Goal: Task Accomplishment & Management: Use online tool/utility

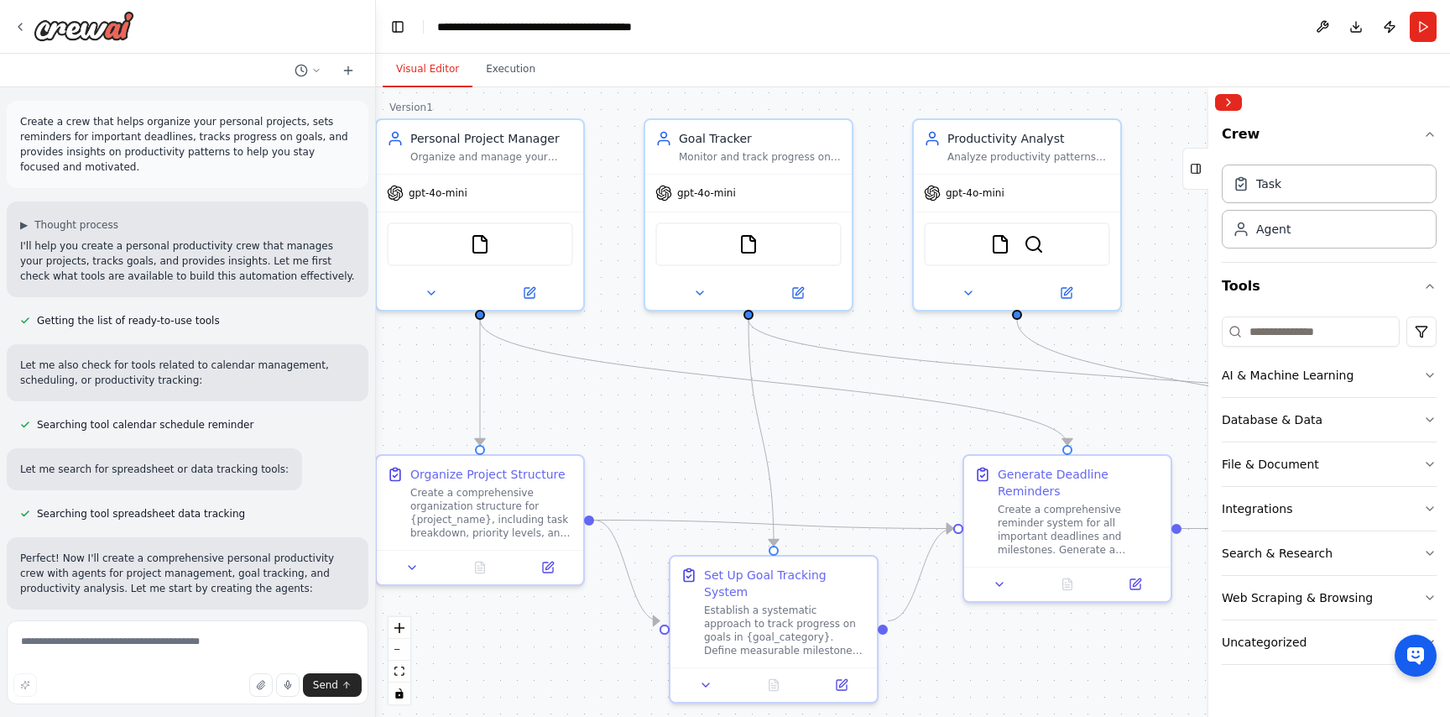
scroll to position [1343, 0]
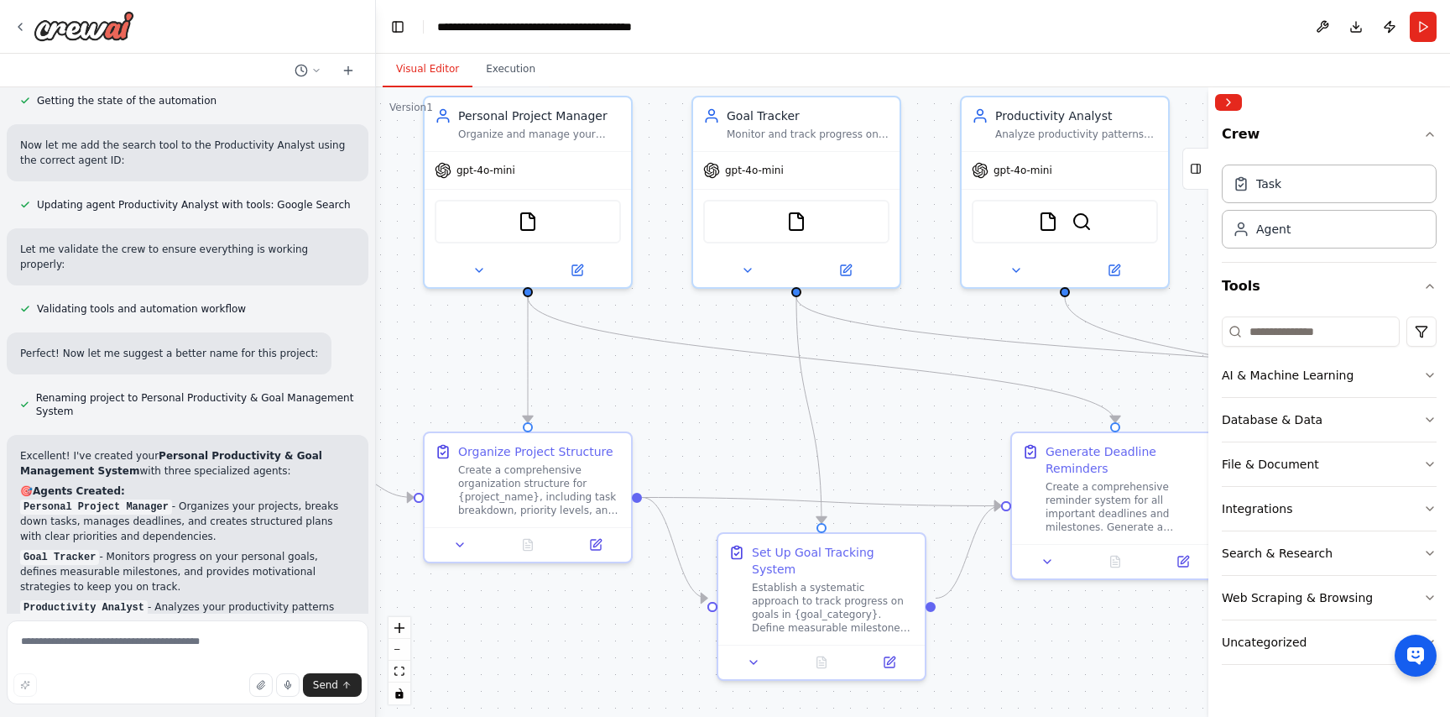
drag, startPoint x: 674, startPoint y: 504, endPoint x: 860, endPoint y: 436, distance: 198.0
click at [860, 436] on div ".deletable-edge-delete-btn { width: 20px; height: 20px; border: 0px solid #ffff…" at bounding box center [913, 401] width 1074 height 629
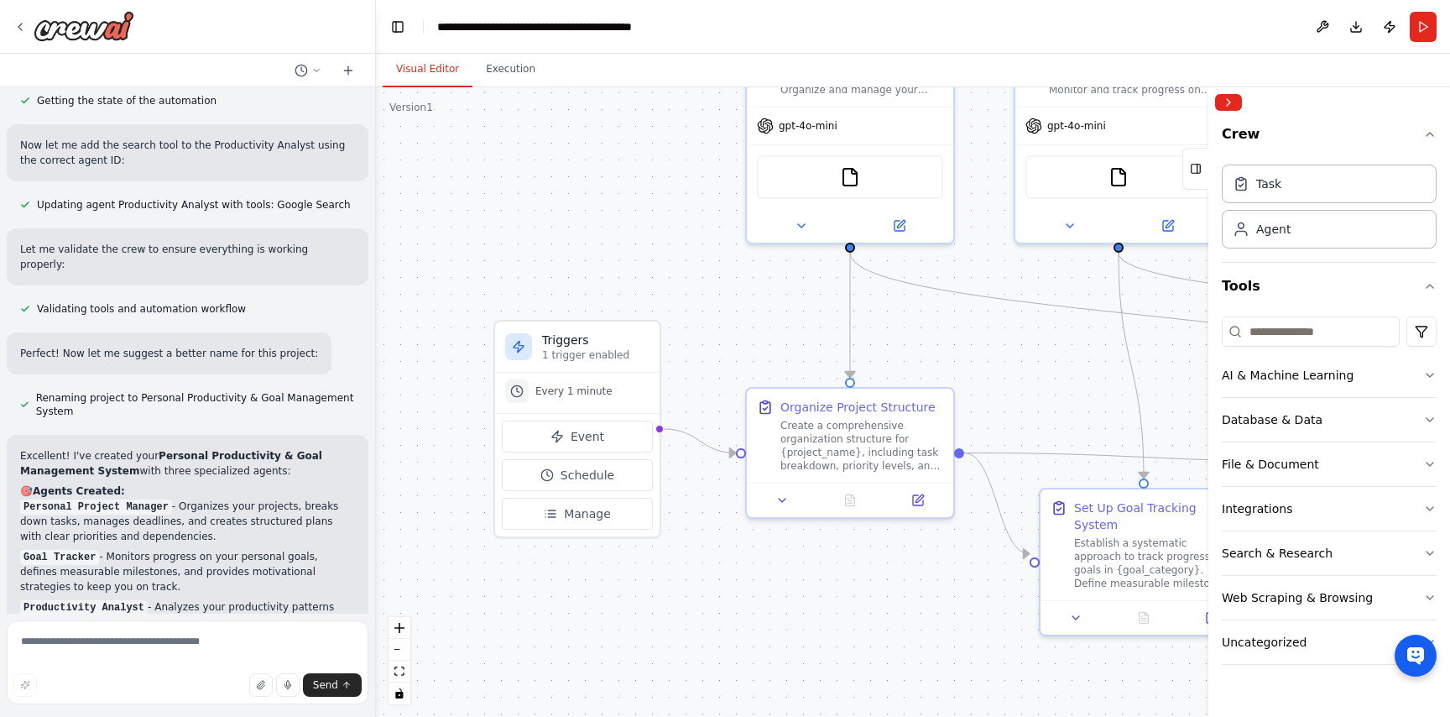
drag, startPoint x: 548, startPoint y: 337, endPoint x: 745, endPoint y: 340, distance: 197.2
click at [745, 340] on div ".deletable-edge-delete-btn { width: 20px; height: 20px; border: 0px solid #ffff…" at bounding box center [913, 401] width 1074 height 629
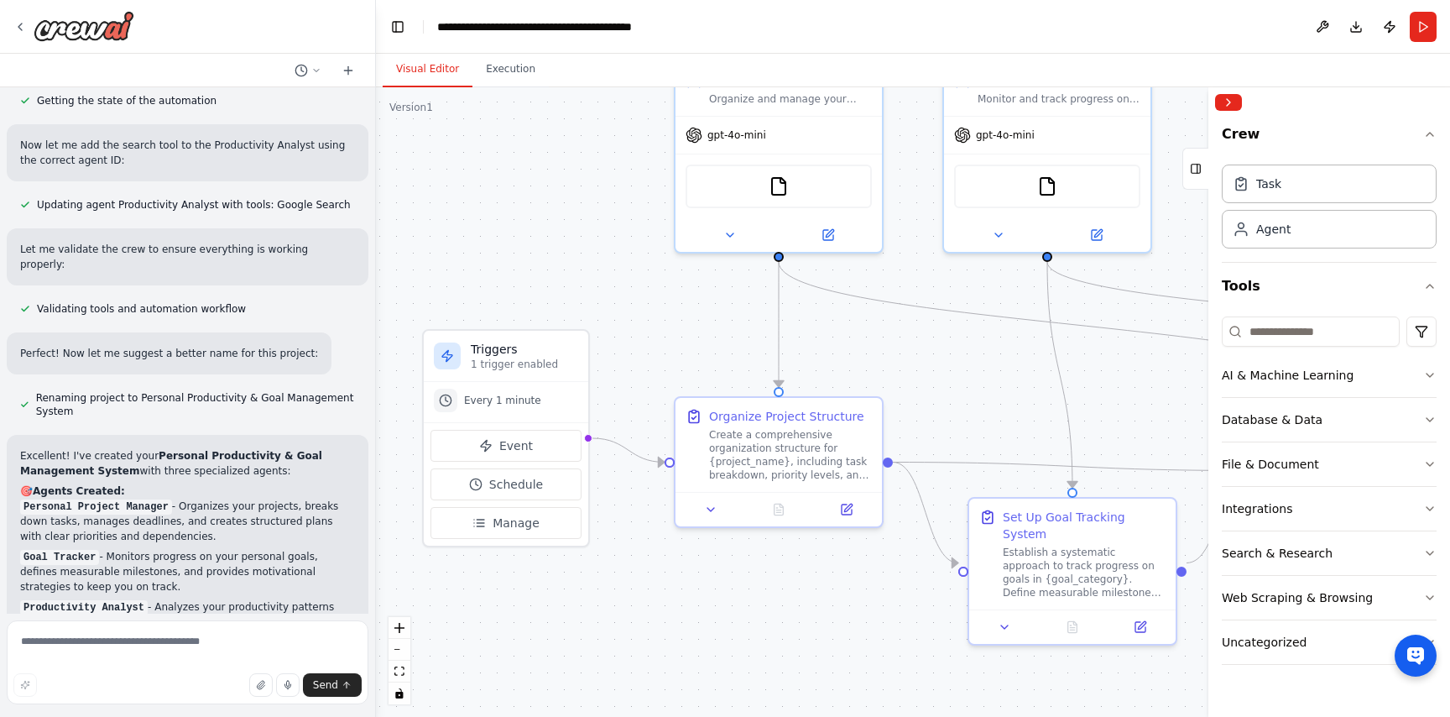
drag, startPoint x: 745, startPoint y: 340, endPoint x: 659, endPoint y: 342, distance: 86.5
click at [659, 344] on div ".deletable-edge-delete-btn { width: 20px; height: 20px; border: 0px solid #ffff…" at bounding box center [913, 401] width 1074 height 629
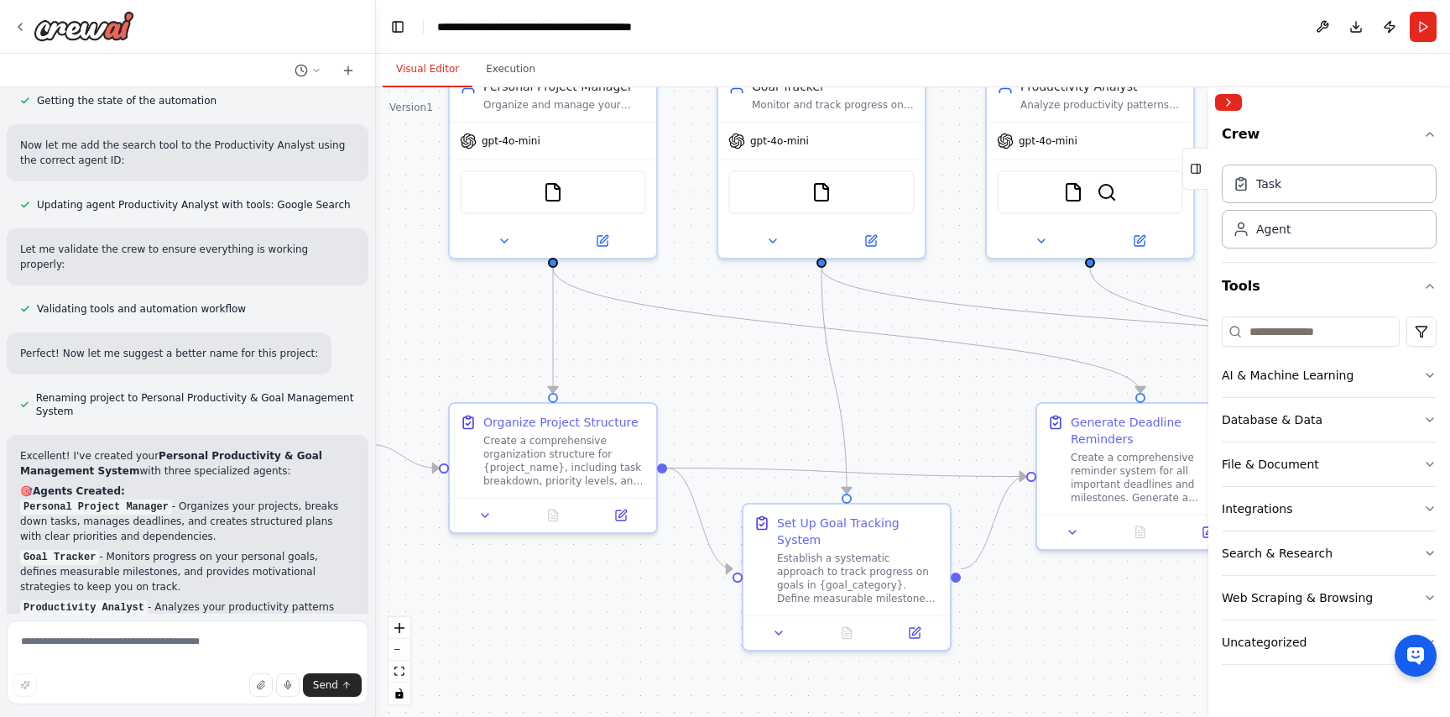
drag, startPoint x: 889, startPoint y: 350, endPoint x: 664, endPoint y: 357, distance: 225.0
click at [664, 357] on div ".deletable-edge-delete-btn { width: 20px; height: 20px; border: 0px solid #ffff…" at bounding box center [913, 401] width 1074 height 629
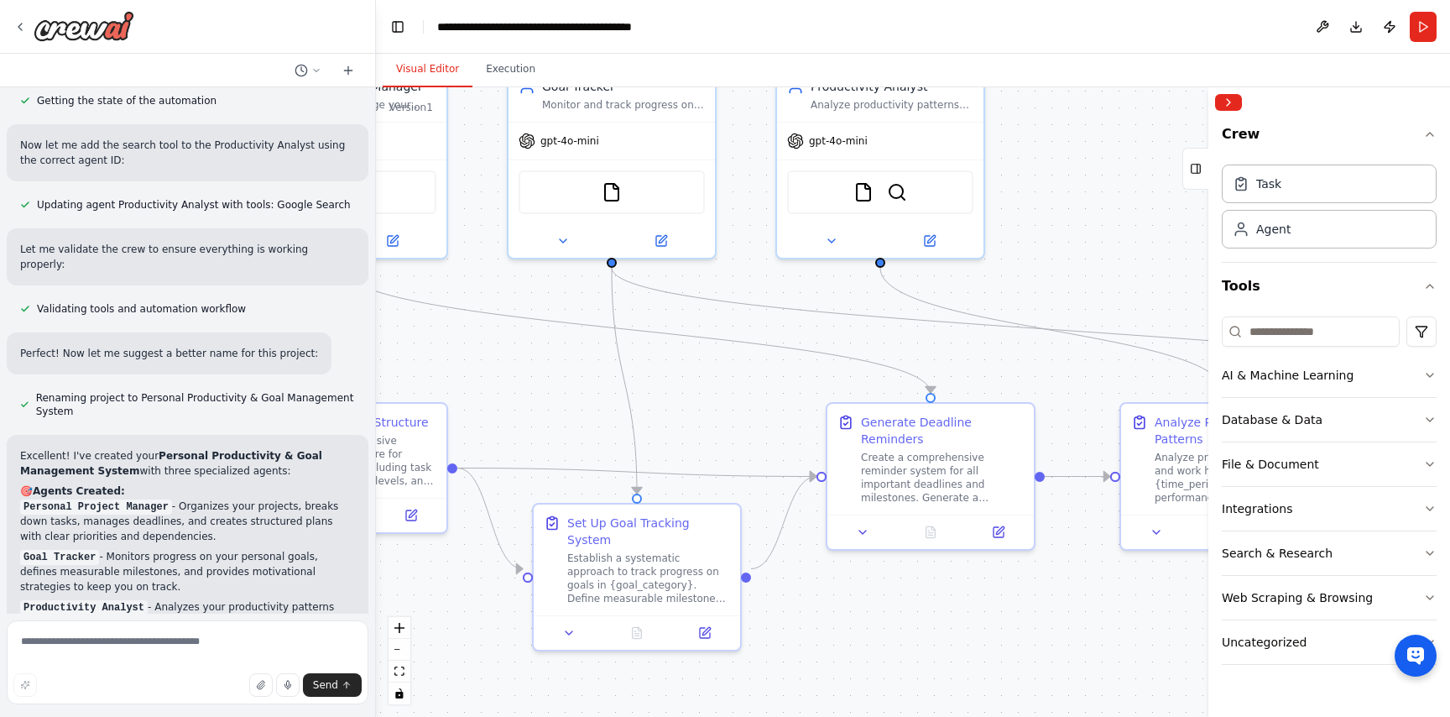
drag, startPoint x: 767, startPoint y: 386, endPoint x: 556, endPoint y: 384, distance: 211.5
click at [557, 384] on div ".deletable-edge-delete-btn { width: 20px; height: 20px; border: 0px solid #ffff…" at bounding box center [913, 401] width 1074 height 629
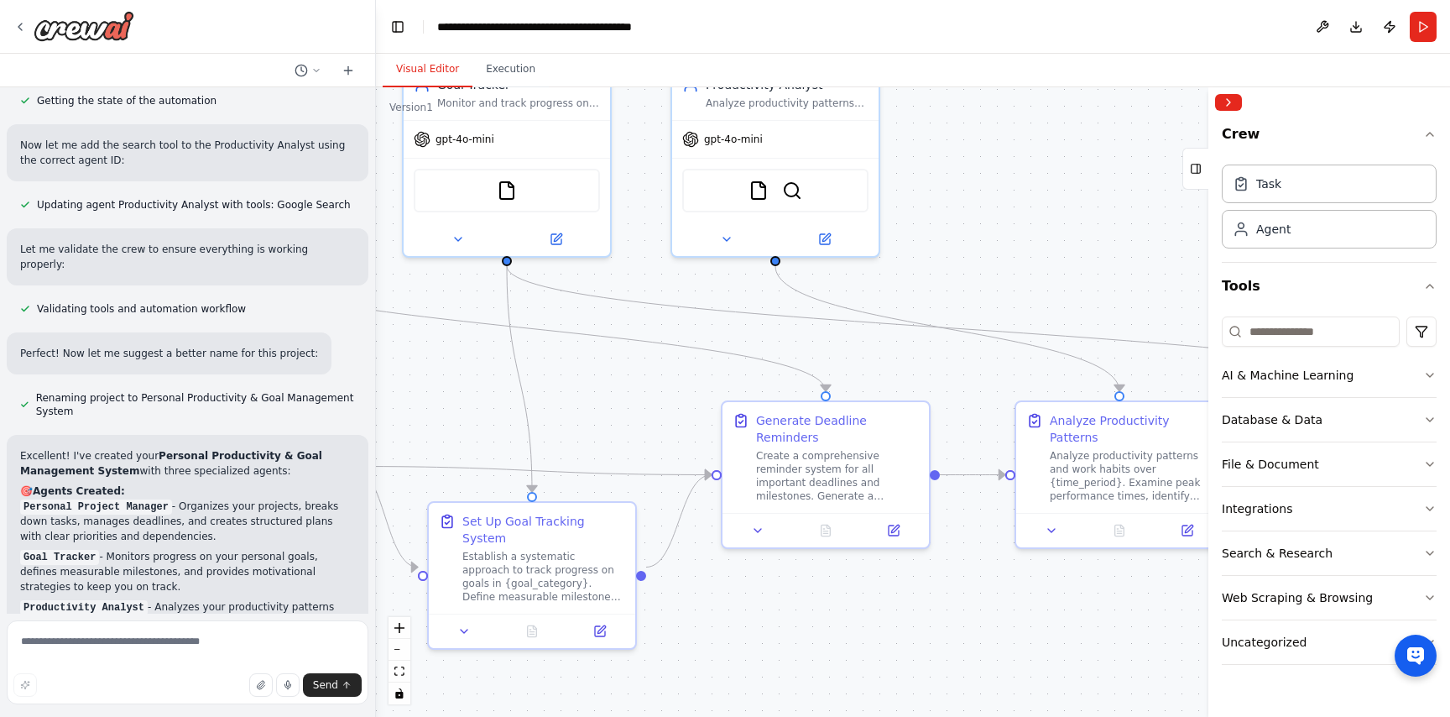
drag, startPoint x: 737, startPoint y: 415, endPoint x: 605, endPoint y: 415, distance: 131.8
click at [606, 415] on div ".deletable-edge-delete-btn { width: 20px; height: 20px; border: 0px solid #ffff…" at bounding box center [913, 401] width 1074 height 629
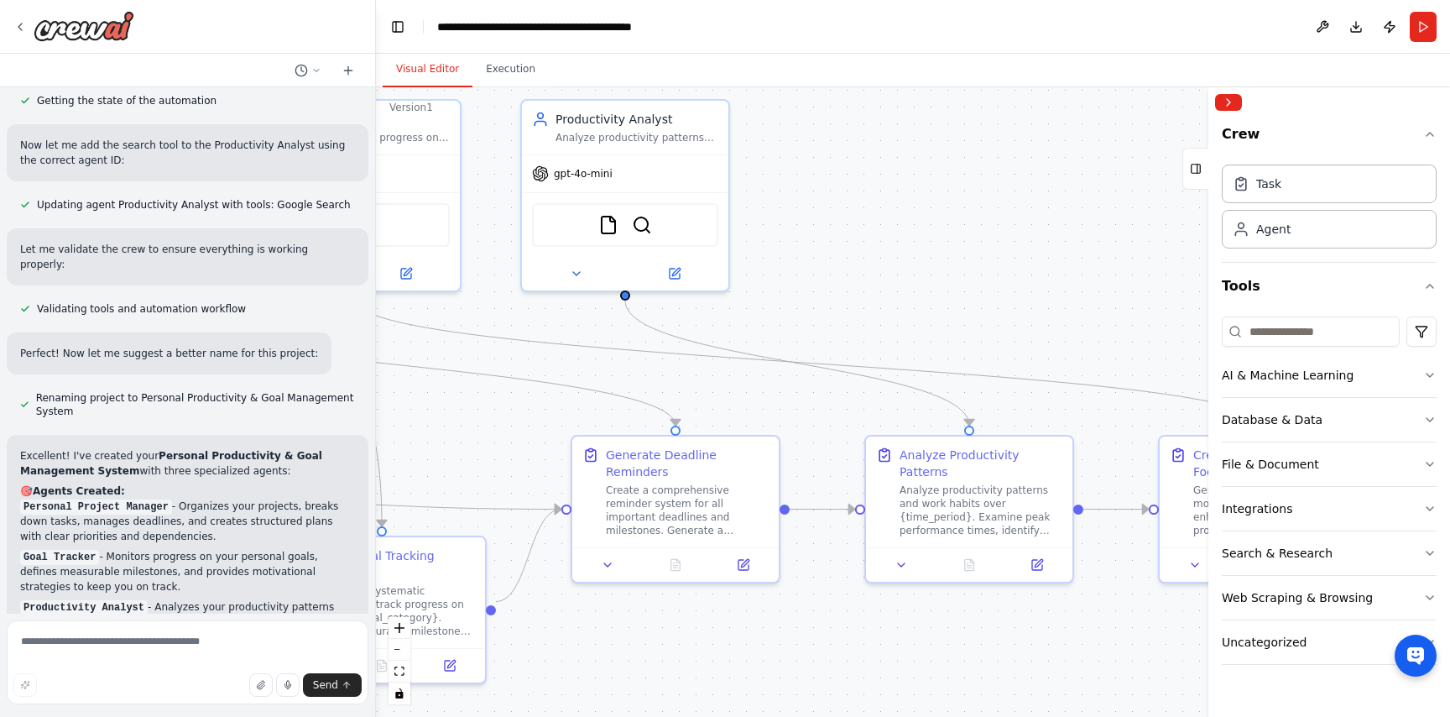
drag, startPoint x: 865, startPoint y: 370, endPoint x: 712, endPoint y: 404, distance: 157.2
click at [714, 404] on div ".deletable-edge-delete-btn { width: 20px; height: 20px; border: 0px solid #ffff…" at bounding box center [913, 401] width 1074 height 629
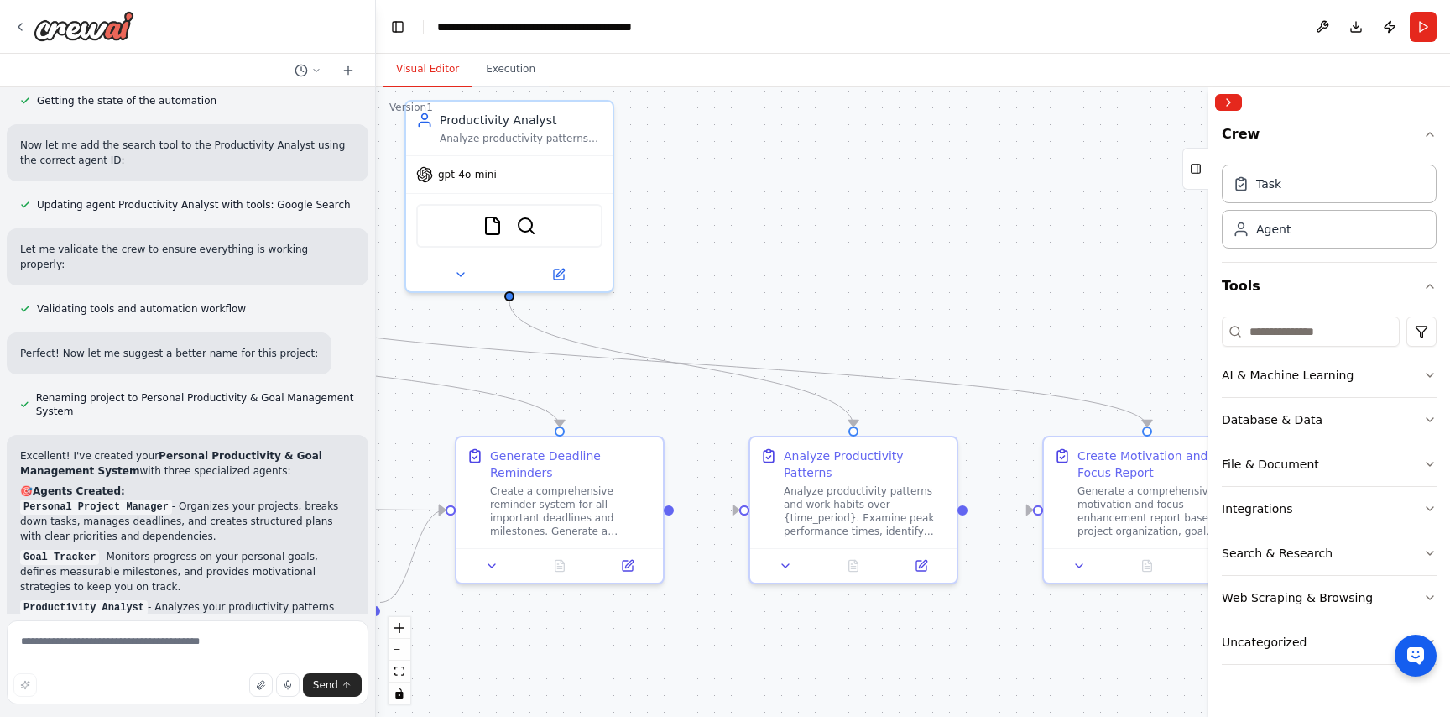
drag, startPoint x: 919, startPoint y: 347, endPoint x: 716, endPoint y: 356, distance: 203.3
click at [720, 357] on div ".deletable-edge-delete-btn { width: 20px; height: 20px; border: 0px solid #ffff…" at bounding box center [913, 401] width 1074 height 629
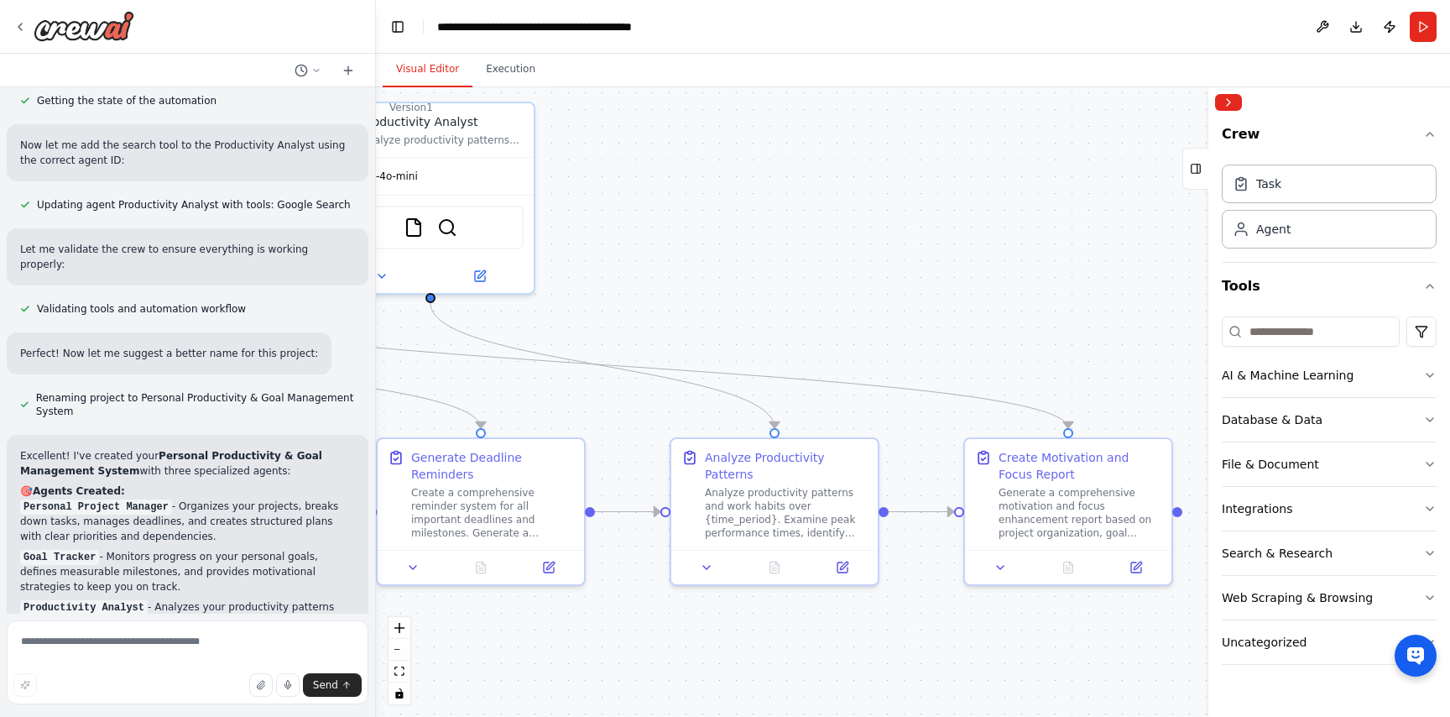
drag, startPoint x: 953, startPoint y: 355, endPoint x: 995, endPoint y: 344, distance: 43.4
click at [995, 344] on div ".deletable-edge-delete-btn { width: 20px; height: 20px; border: 0px solid #ffff…" at bounding box center [913, 401] width 1074 height 629
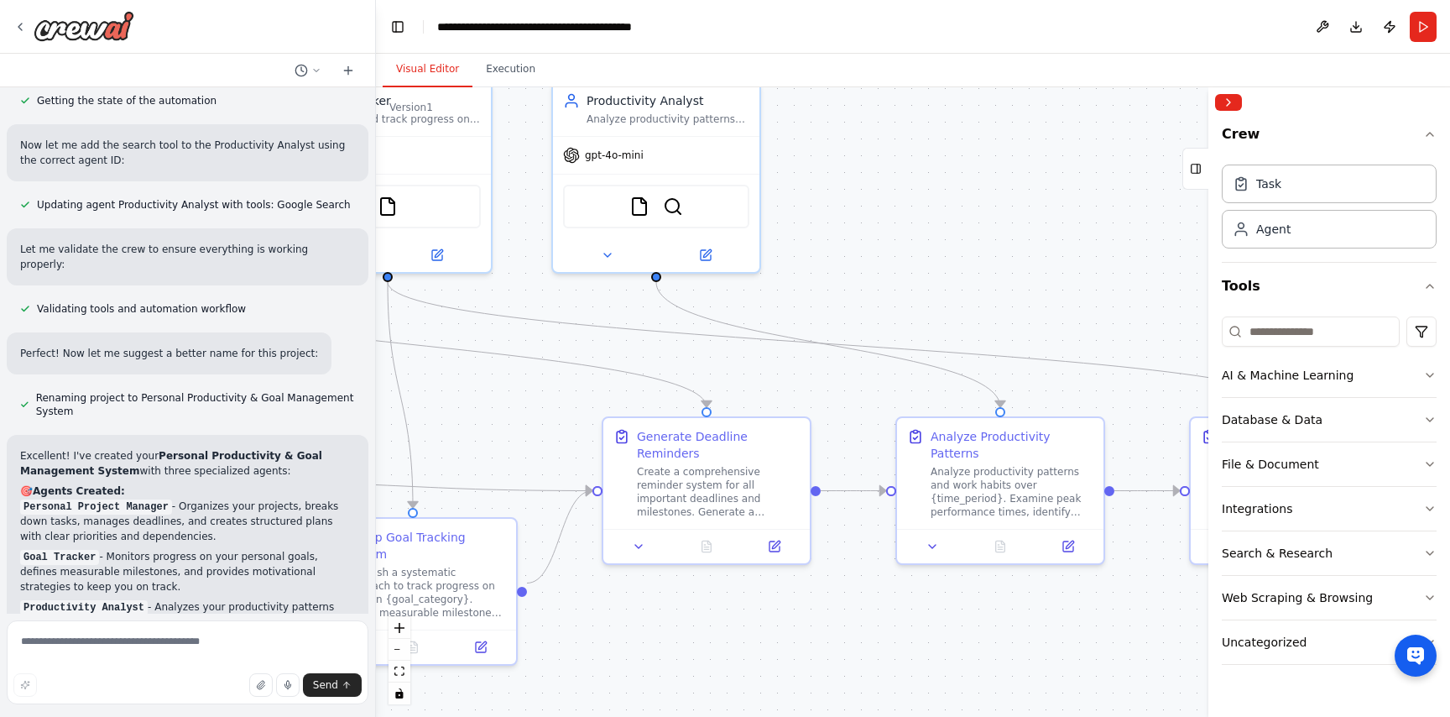
drag, startPoint x: 759, startPoint y: 313, endPoint x: 970, endPoint y: 294, distance: 212.4
click at [974, 295] on div ".deletable-edge-delete-btn { width: 20px; height: 20px; border: 0px solid #ffff…" at bounding box center [913, 401] width 1074 height 629
drag, startPoint x: 695, startPoint y: 389, endPoint x: 955, endPoint y: 365, distance: 261.3
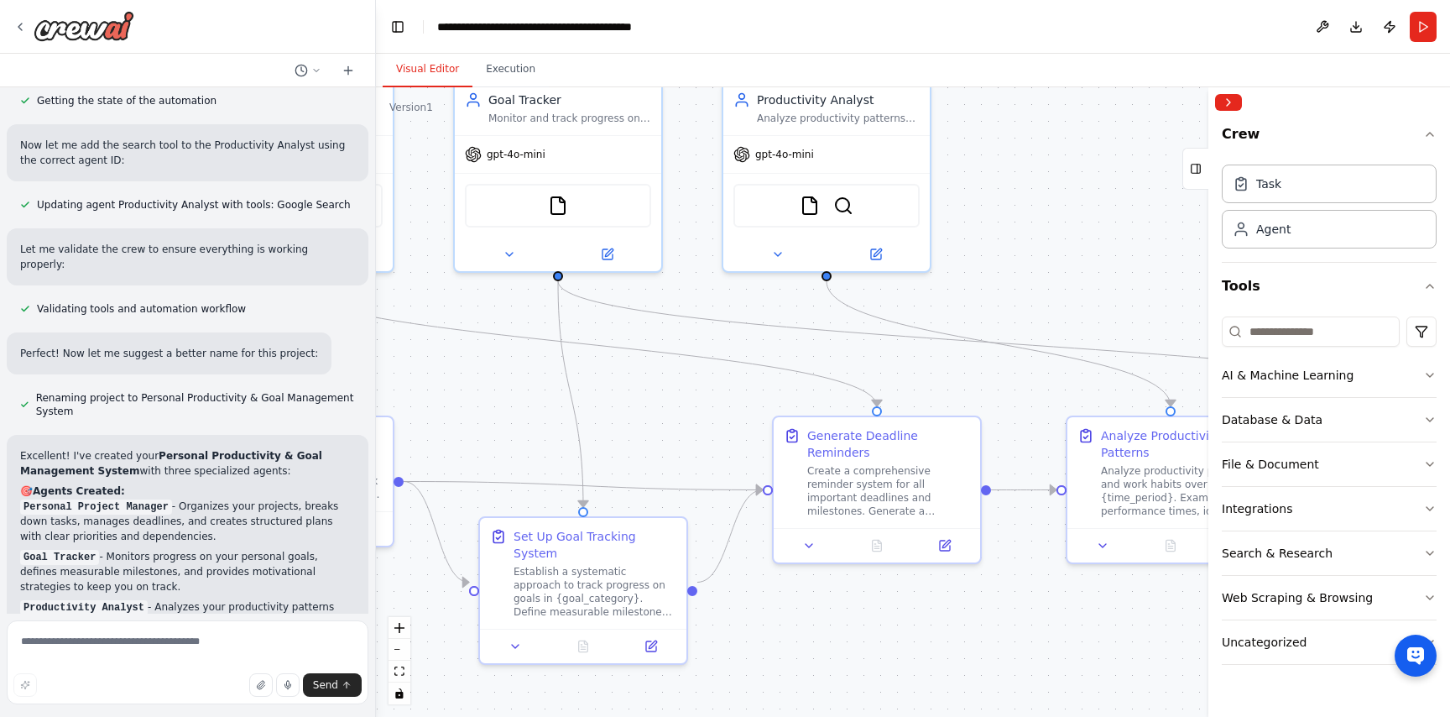
drag, startPoint x: 766, startPoint y: 375, endPoint x: 973, endPoint y: 388, distance: 206.8
click at [973, 388] on div ".deletable-edge-delete-btn { width: 20px; height: 20px; border: 0px solid #ffff…" at bounding box center [913, 401] width 1074 height 629
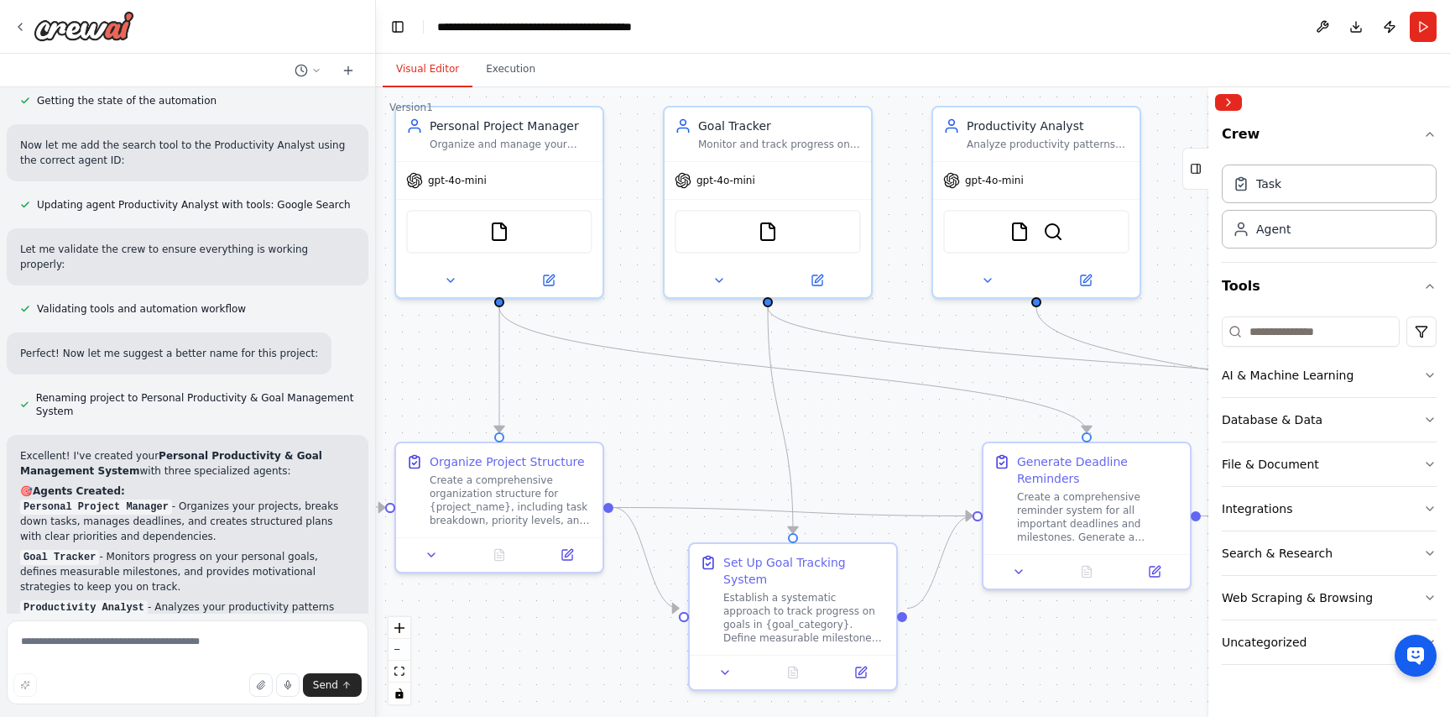
drag, startPoint x: 637, startPoint y: 403, endPoint x: 817, endPoint y: 419, distance: 180.3
click at [817, 419] on div ".deletable-edge-delete-btn { width: 20px; height: 20px; border: 0px solid #ffff…" at bounding box center [913, 401] width 1074 height 629
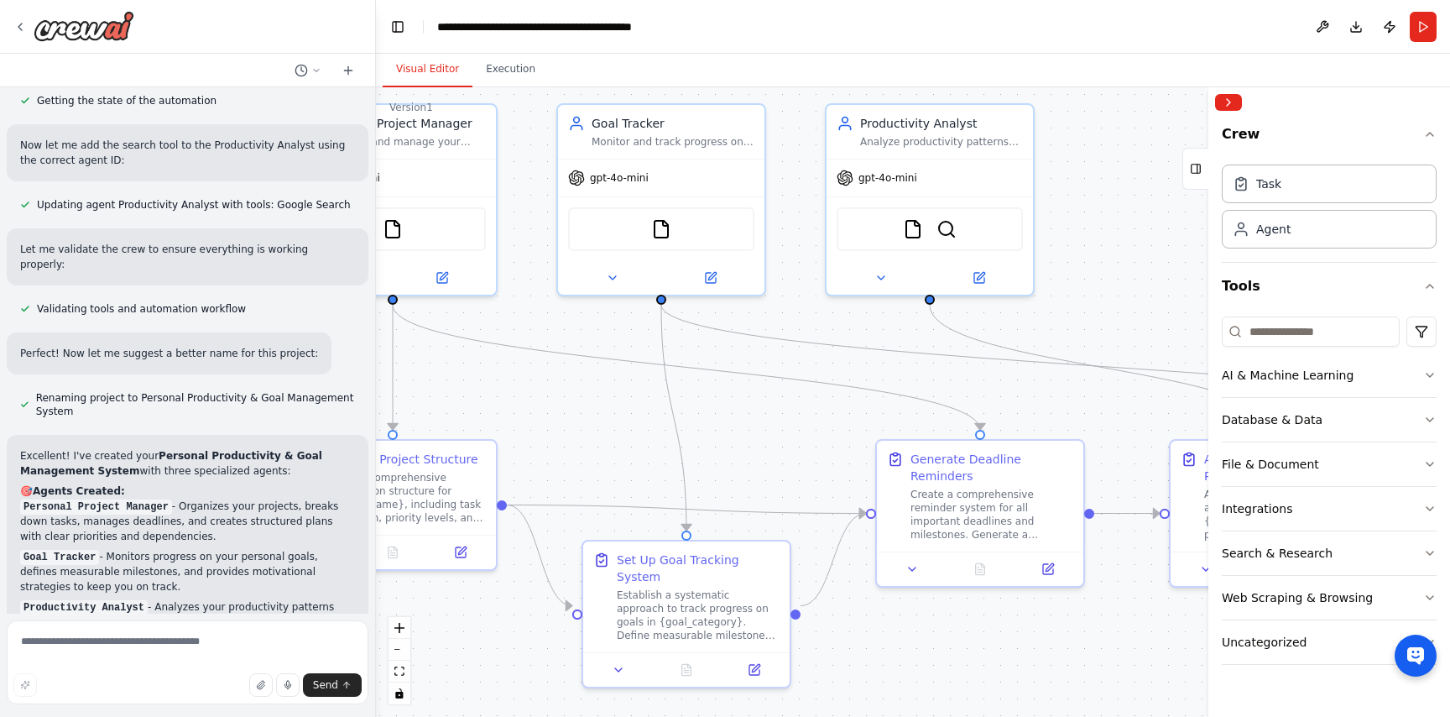
drag, startPoint x: 943, startPoint y: 450, endPoint x: 780, endPoint y: 438, distance: 164.1
click at [780, 439] on div ".deletable-edge-delete-btn { width: 20px; height: 20px; border: 0px solid #ffff…" at bounding box center [913, 401] width 1074 height 629
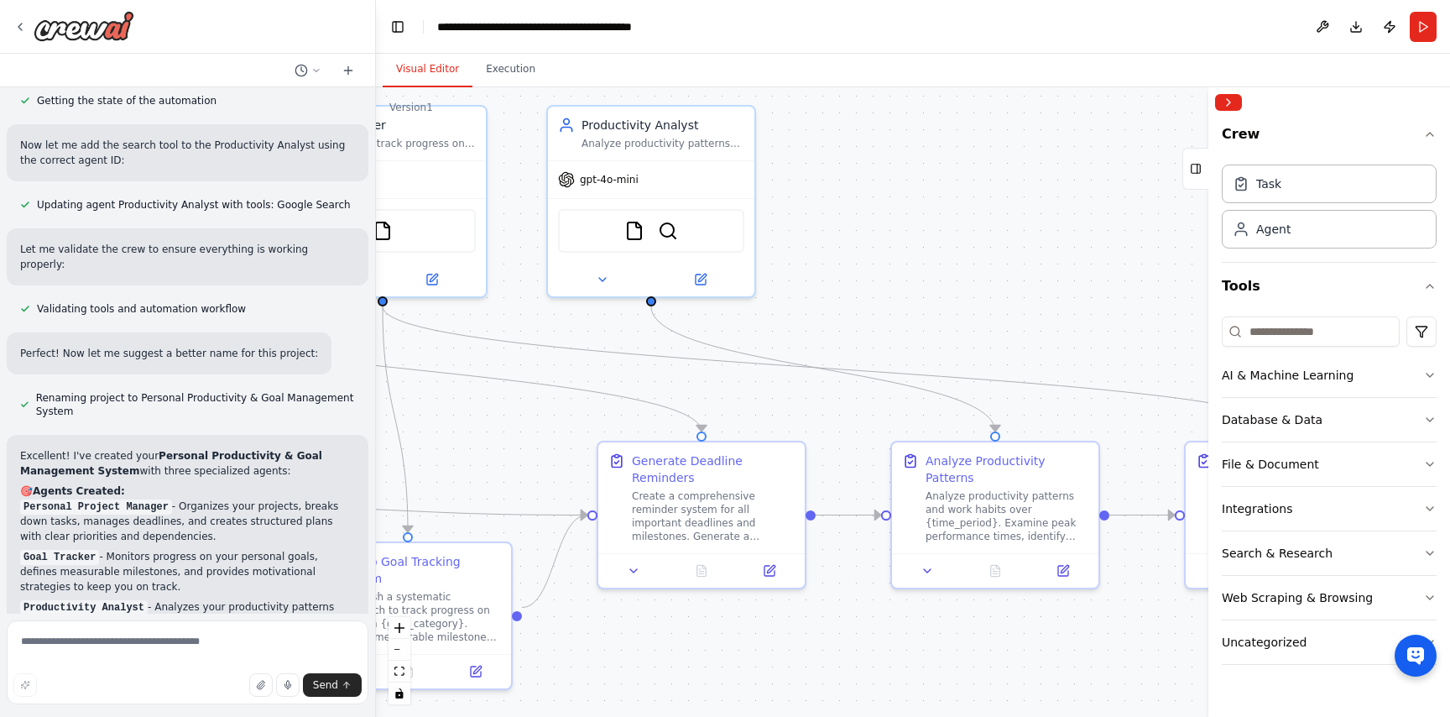
drag, startPoint x: 1049, startPoint y: 414, endPoint x: 681, endPoint y: 428, distance: 368.7
click at [681, 428] on div ".deletable-edge-delete-btn { width: 20px; height: 20px; border: 0px solid #ffff…" at bounding box center [913, 401] width 1074 height 629
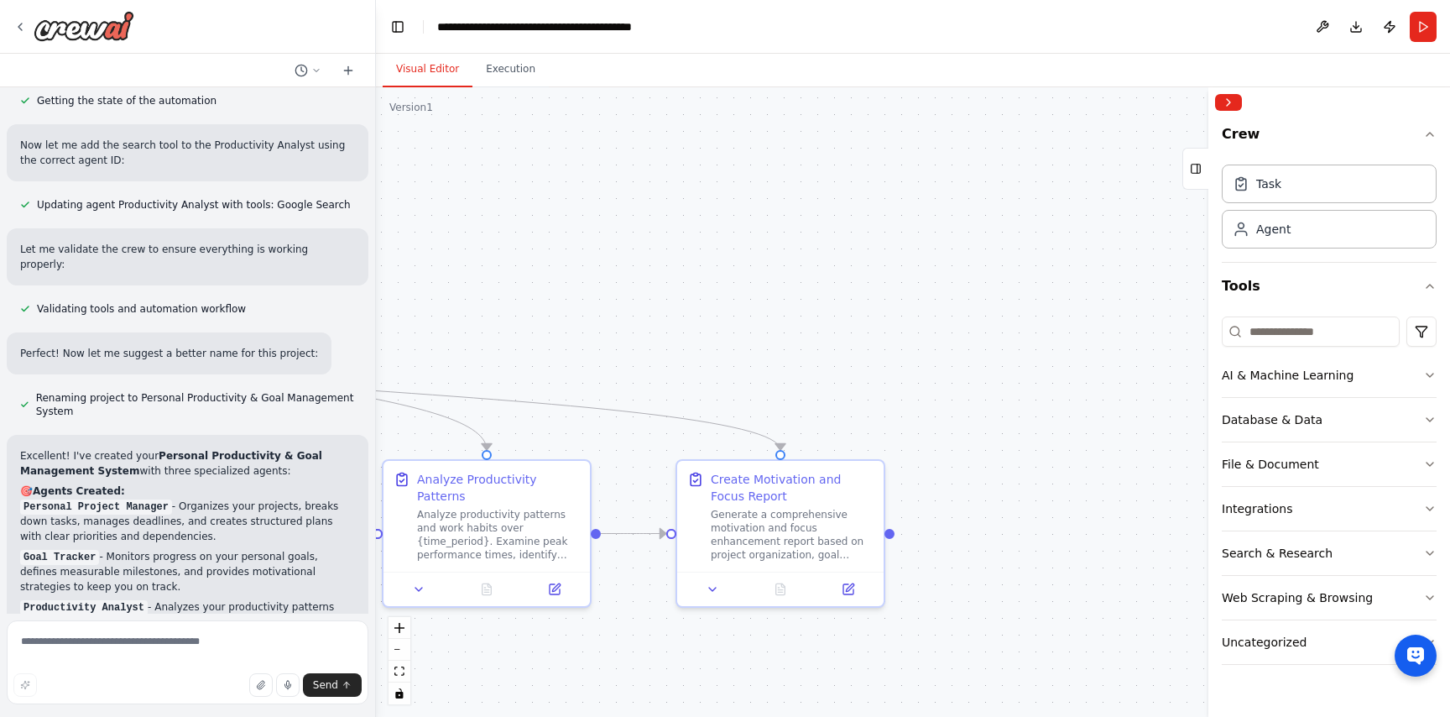
drag, startPoint x: 1004, startPoint y: 334, endPoint x: 634, endPoint y: 343, distance: 370.2
click at [634, 343] on div ".deletable-edge-delete-btn { width: 20px; height: 20px; border: 0px solid #ffff…" at bounding box center [913, 401] width 1074 height 629
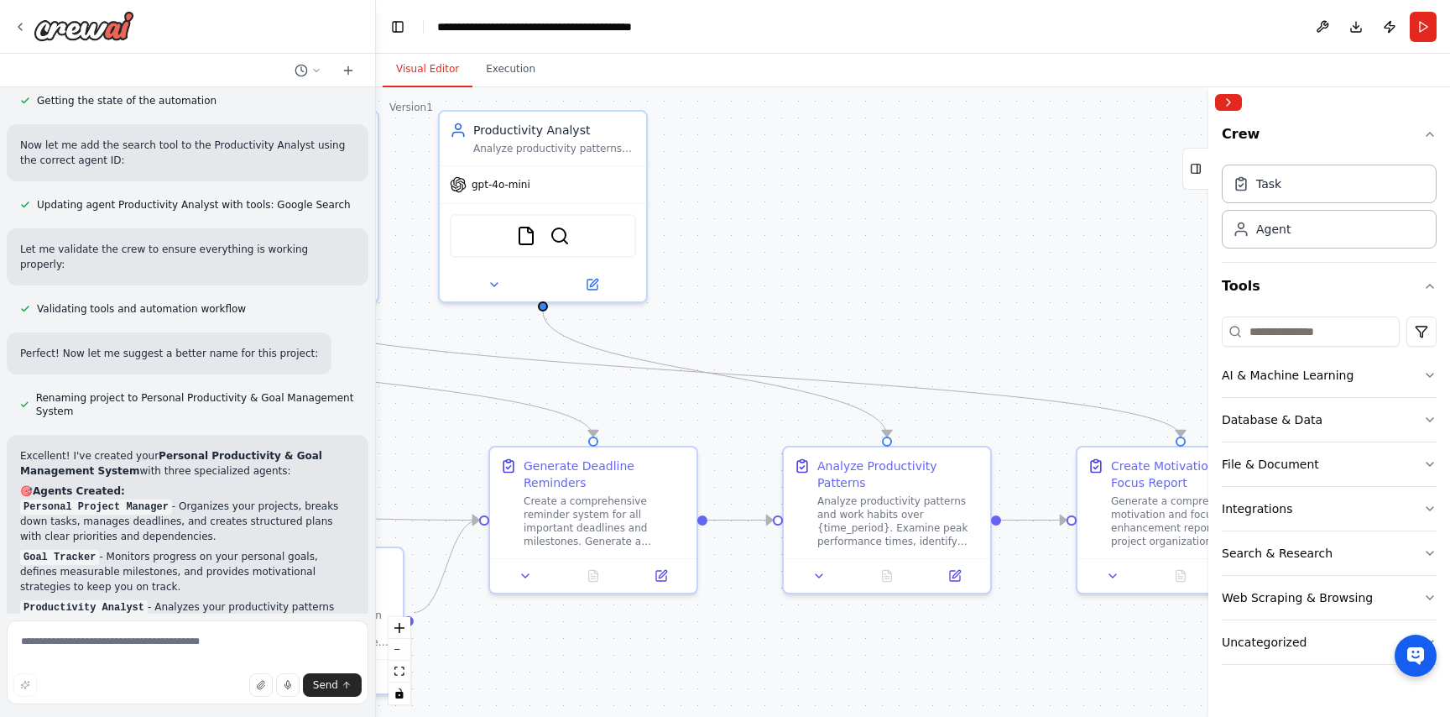
drag, startPoint x: 596, startPoint y: 342, endPoint x: 1010, endPoint y: 331, distance: 414.7
click at [1010, 331] on div ".deletable-edge-delete-btn { width: 20px; height: 20px; border: 0px solid #ffff…" at bounding box center [913, 401] width 1074 height 629
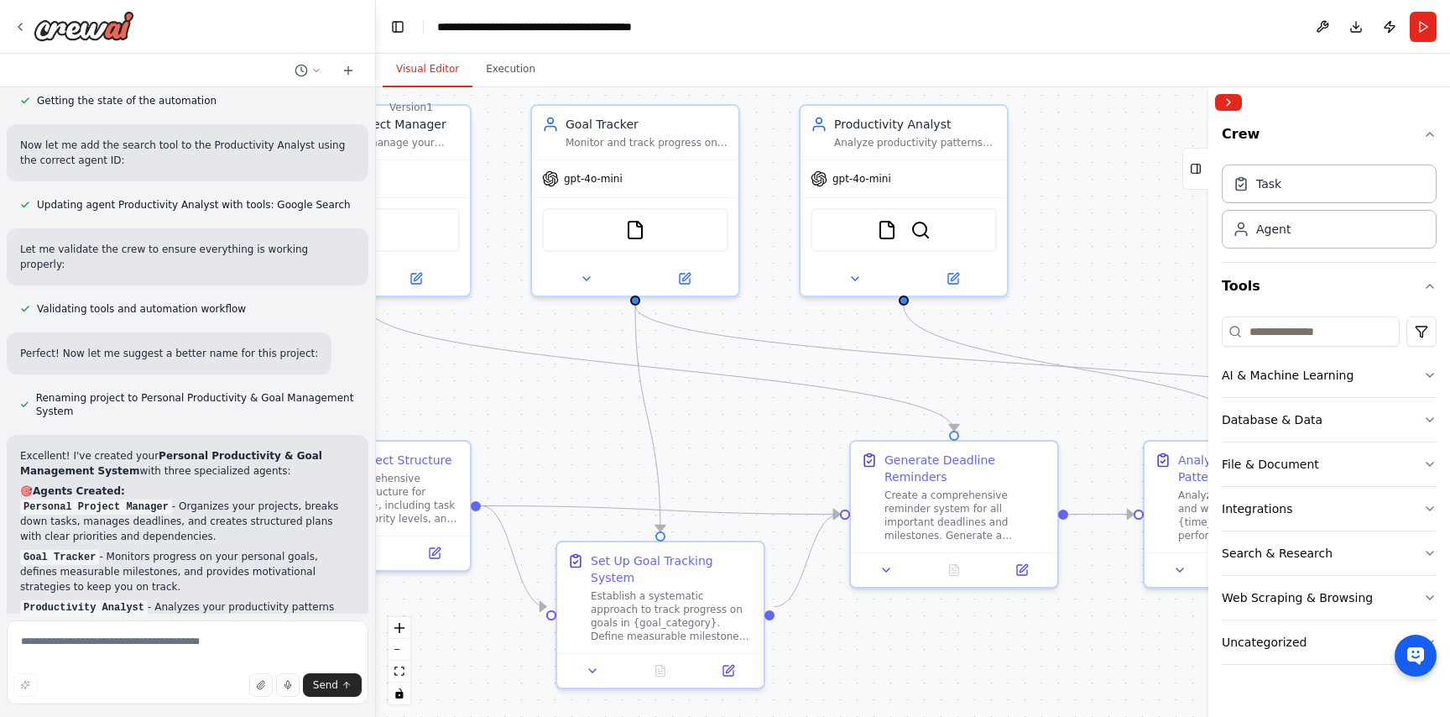
drag, startPoint x: 808, startPoint y: 304, endPoint x: 1161, endPoint y: 298, distance: 353.3
click at [1162, 298] on div ".deletable-edge-delete-btn { width: 20px; height: 20px; border: 0px solid #ffff…" at bounding box center [913, 401] width 1074 height 629
drag, startPoint x: 843, startPoint y: 385, endPoint x: 948, endPoint y: 384, distance: 105.7
click at [948, 385] on div ".deletable-edge-delete-btn { width: 20px; height: 20px; border: 0px solid #ffff…" at bounding box center [913, 401] width 1074 height 629
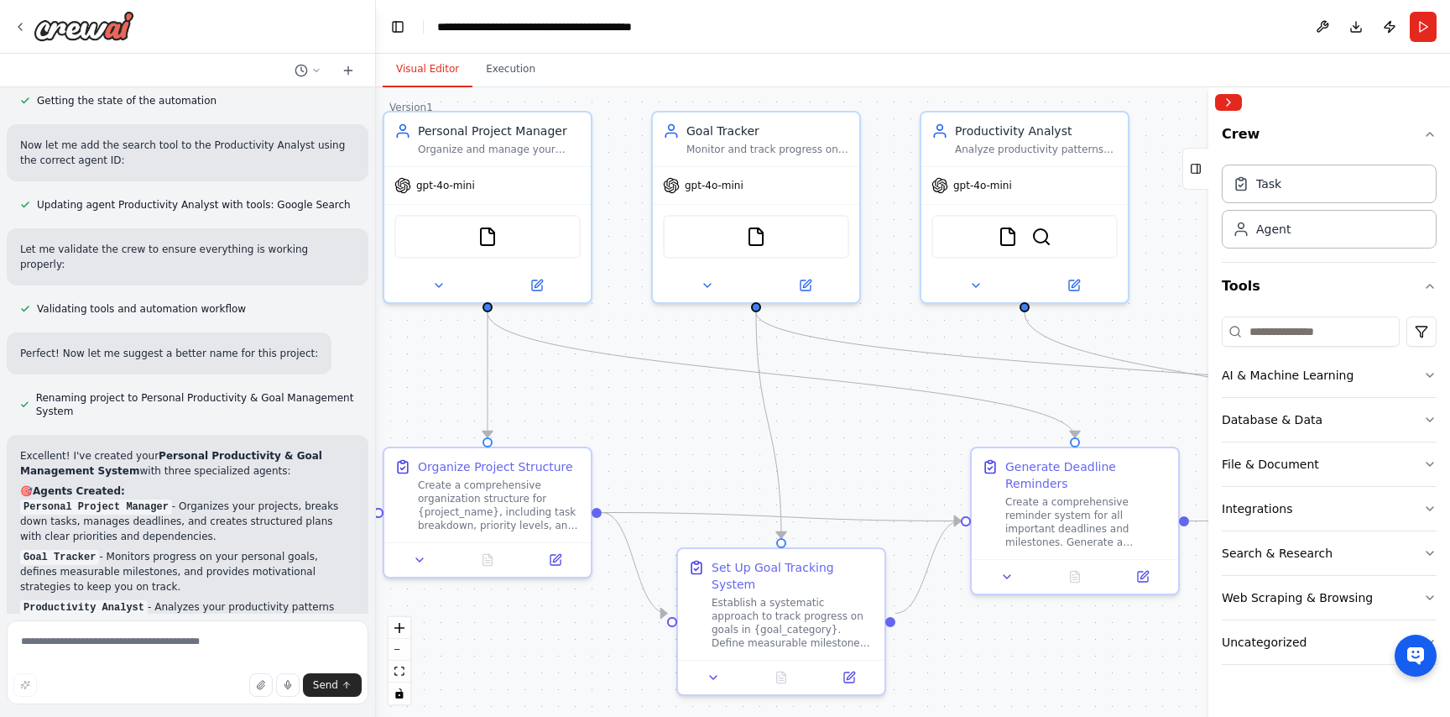
drag, startPoint x: 869, startPoint y: 372, endPoint x: 986, endPoint y: 377, distance: 116.8
click at [986, 378] on div ".deletable-edge-delete-btn { width: 20px; height: 20px; border: 0px solid #ffff…" at bounding box center [913, 401] width 1074 height 629
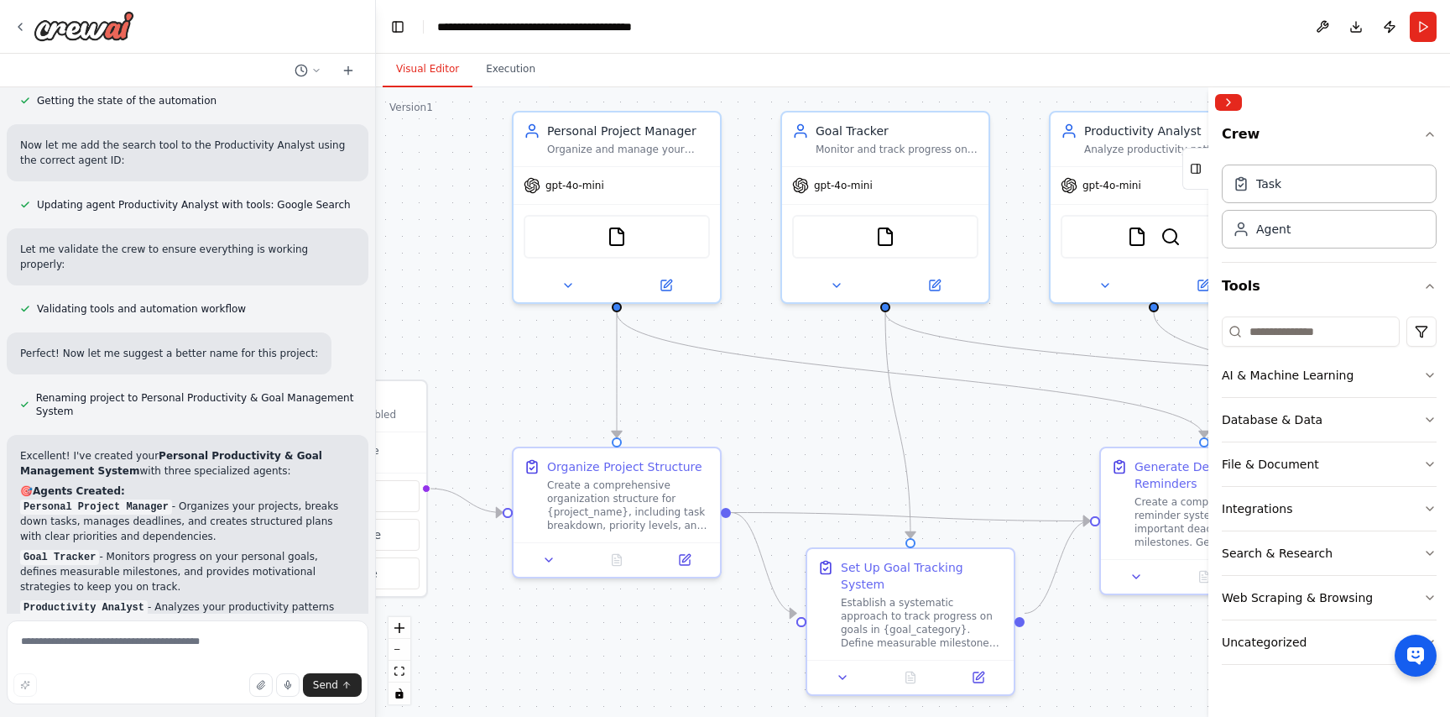
drag, startPoint x: 782, startPoint y: 424, endPoint x: 916, endPoint y: 423, distance: 133.4
click at [916, 424] on div ".deletable-edge-delete-btn { width: 20px; height: 20px; border: 0px solid #ffff…" at bounding box center [913, 401] width 1074 height 629
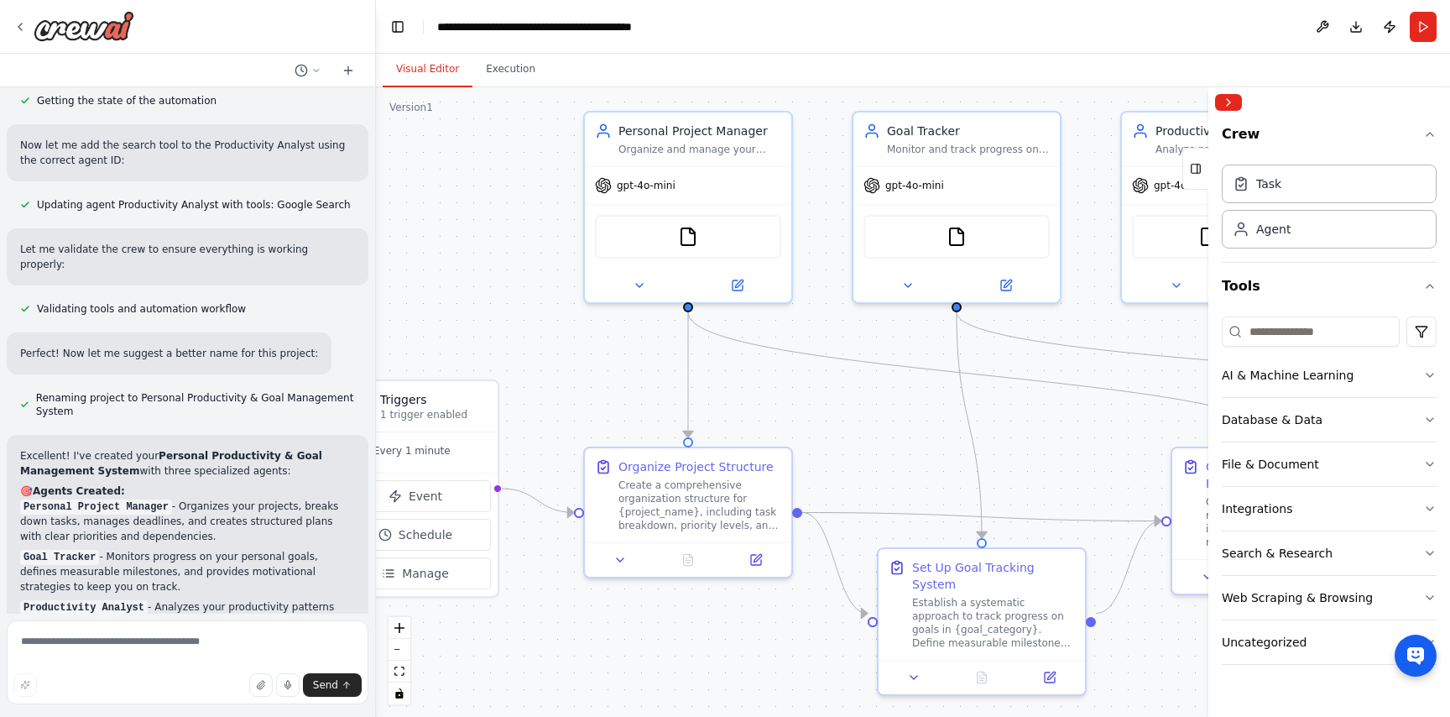
drag, startPoint x: 763, startPoint y: 421, endPoint x: 890, endPoint y: 424, distance: 126.7
click at [890, 424] on div ".deletable-edge-delete-btn { width: 20px; height: 20px; border: 0px solid #ffff…" at bounding box center [913, 401] width 1074 height 629
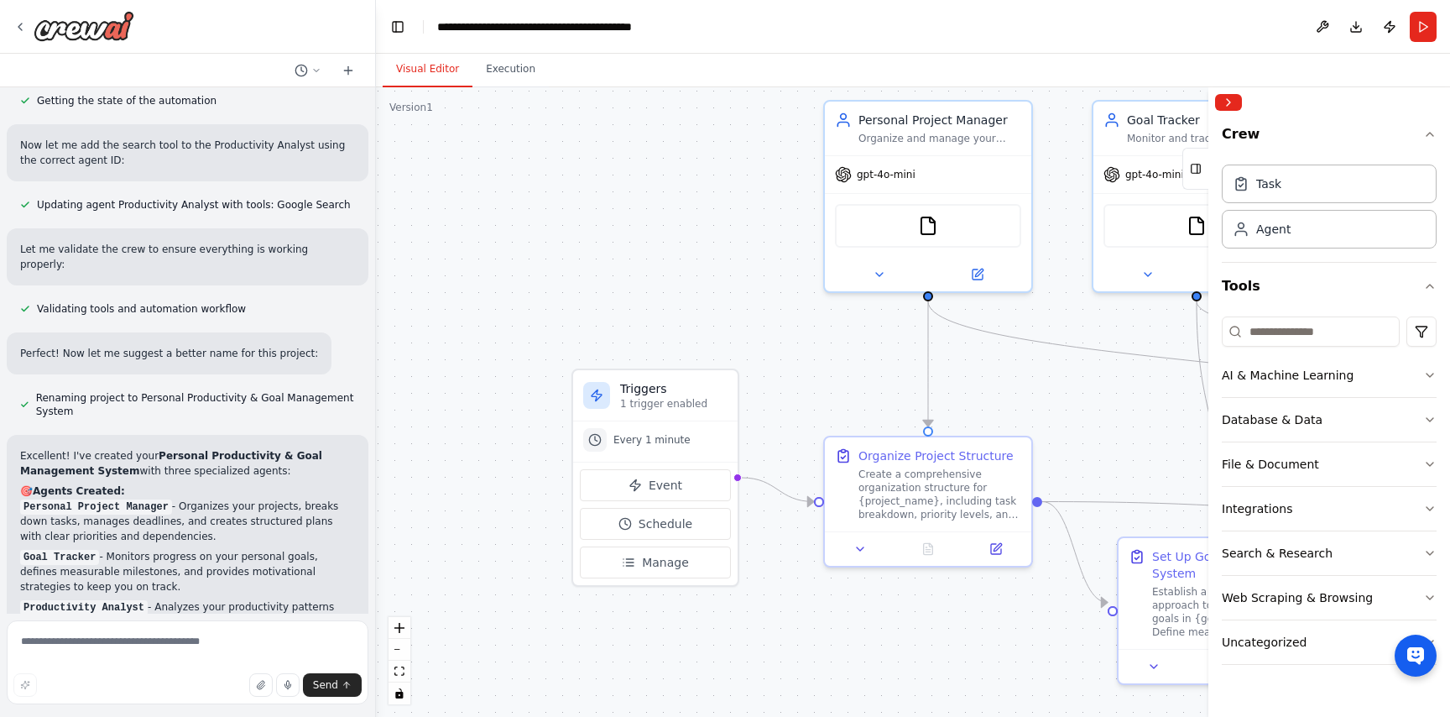
drag, startPoint x: 690, startPoint y: 395, endPoint x: 878, endPoint y: 382, distance: 188.5
click at [878, 382] on div ".deletable-edge-delete-btn { width: 20px; height: 20px; border: 0px solid #ffff…" at bounding box center [913, 401] width 1074 height 629
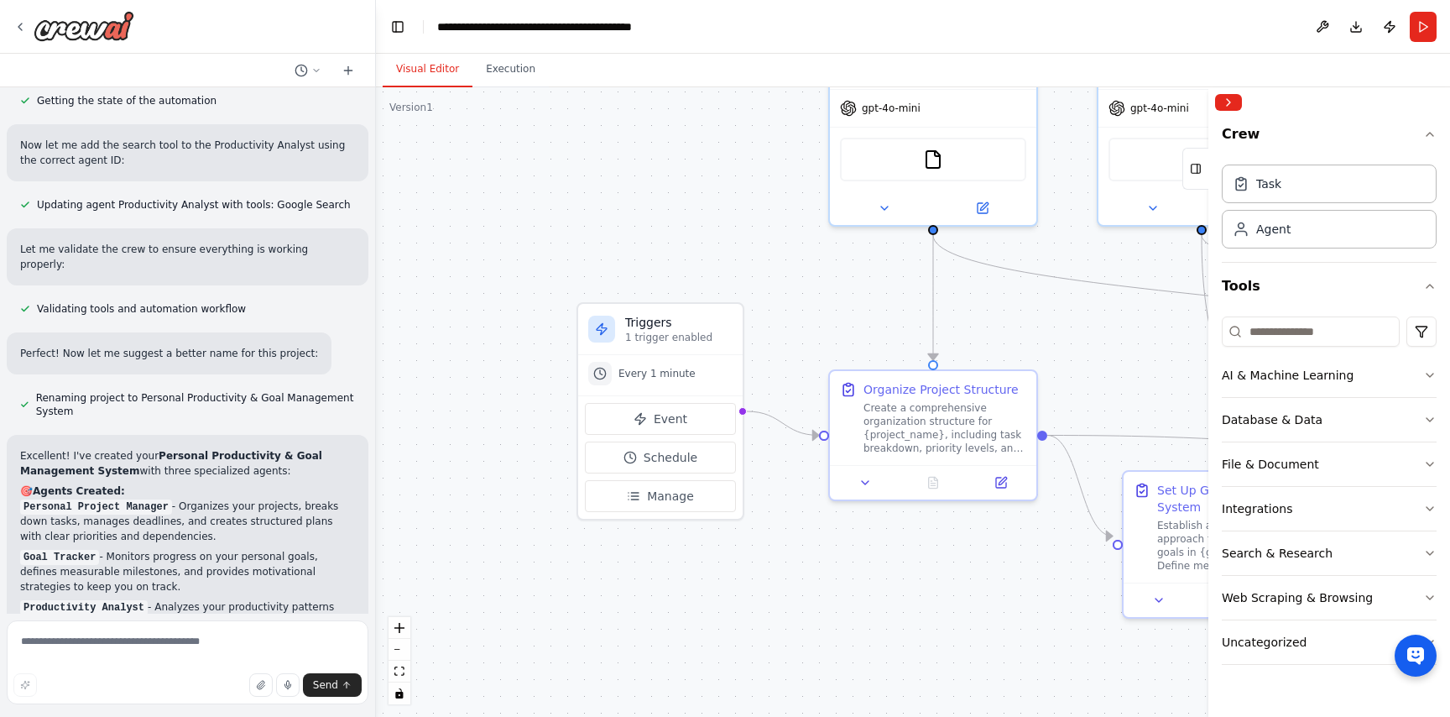
drag, startPoint x: 856, startPoint y: 382, endPoint x: 853, endPoint y: 316, distance: 66.3
click at [853, 316] on div ".deletable-edge-delete-btn { width: 20px; height: 20px; border: 0px solid #ffff…" at bounding box center [913, 401] width 1074 height 629
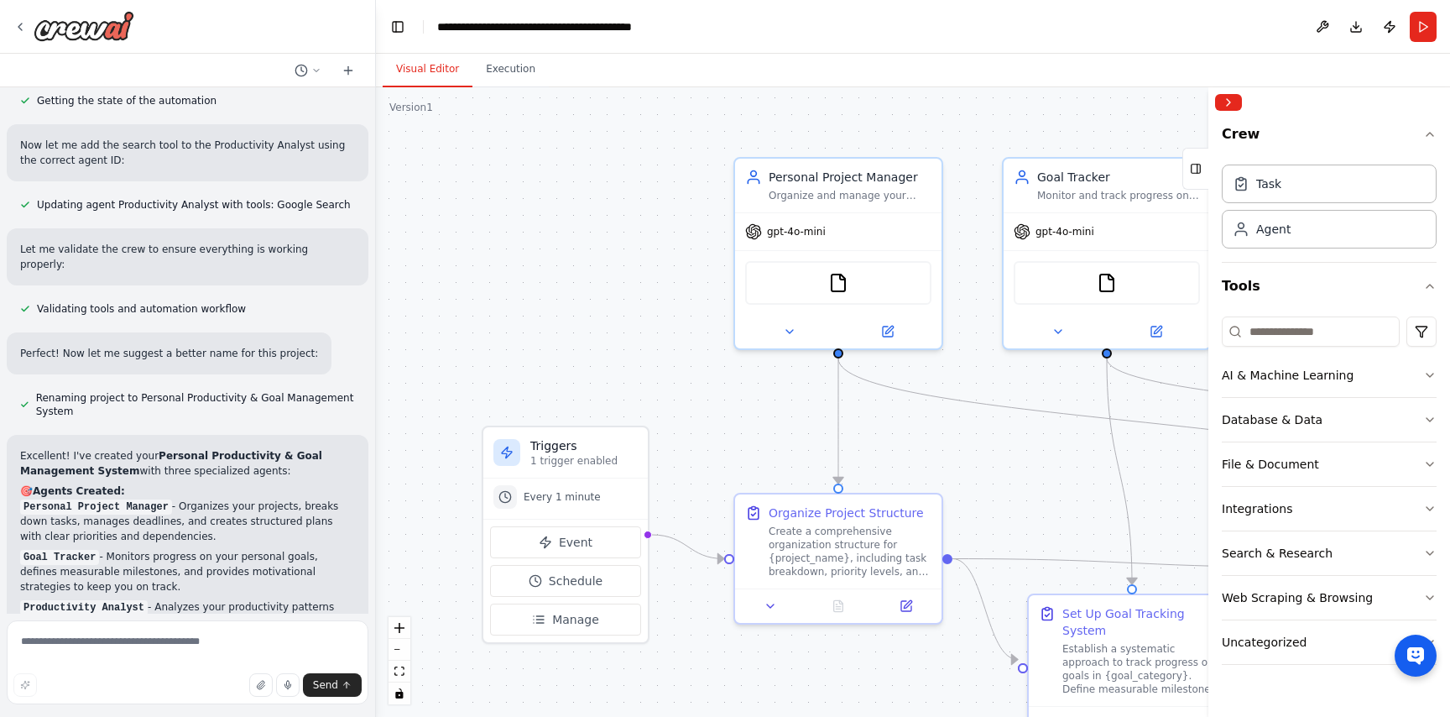
drag, startPoint x: 853, startPoint y: 316, endPoint x: 757, endPoint y: 433, distance: 152.0
click at [758, 436] on div ".deletable-edge-delete-btn { width: 20px; height: 20px; border: 0px solid #ffff…" at bounding box center [913, 401] width 1074 height 629
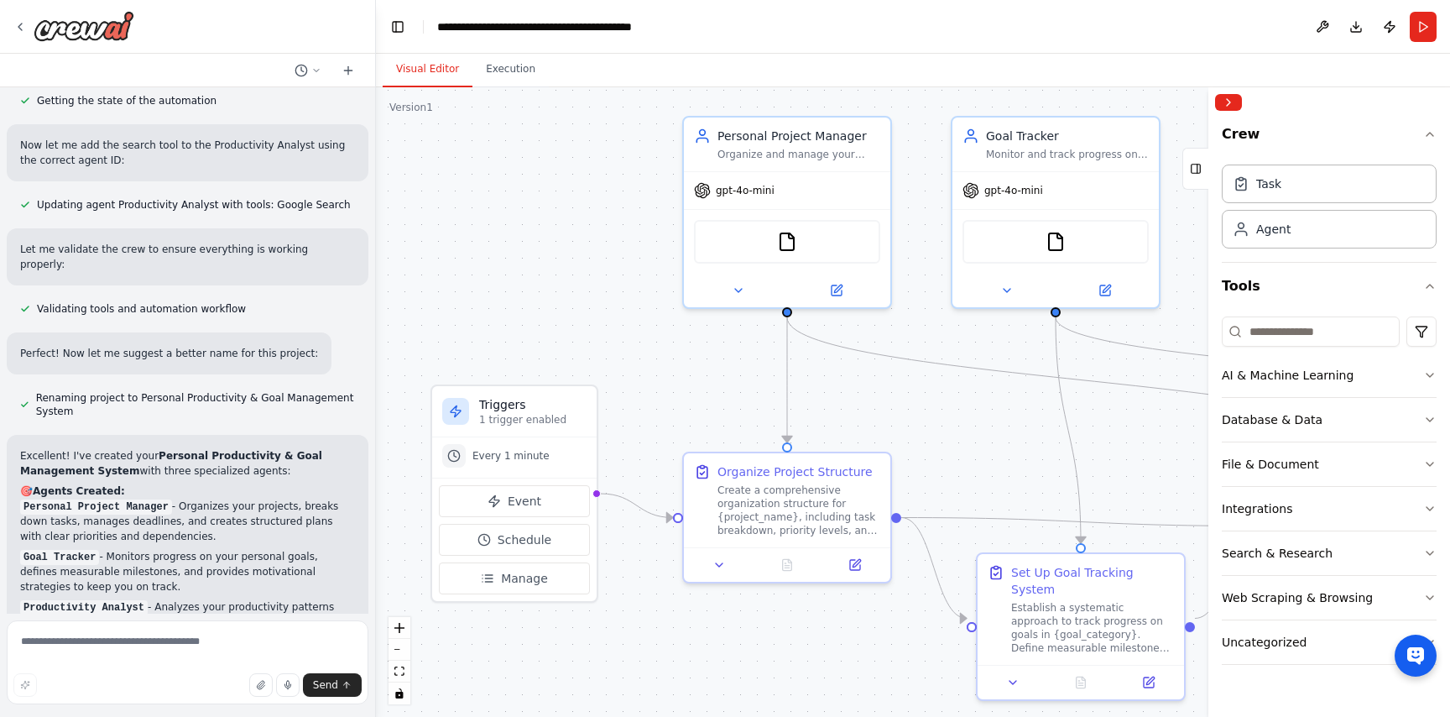
drag, startPoint x: 929, startPoint y: 417, endPoint x: 879, endPoint y: 376, distance: 65.0
click at [879, 378] on div ".deletable-edge-delete-btn { width: 20px; height: 20px; border: 0px solid #ffff…" at bounding box center [913, 401] width 1074 height 629
click at [549, 306] on div ".deletable-edge-delete-btn { width: 20px; height: 20px; border: 0px solid #ffff…" at bounding box center [913, 401] width 1074 height 629
